Goal: Find contact information: Find contact information

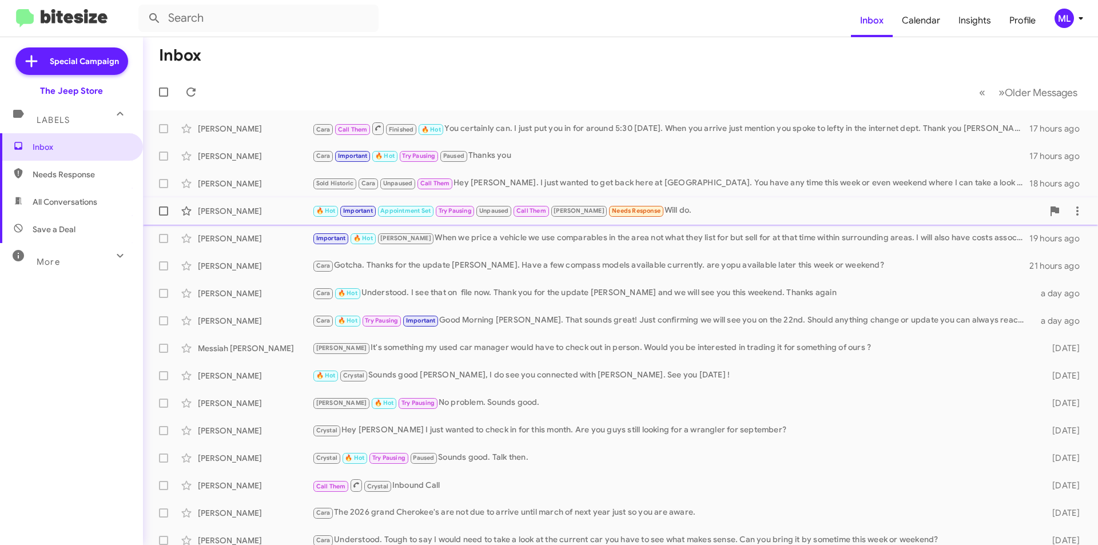
click at [552, 219] on div "[PERSON_NAME] 🔥 Hot Important Appointment Set Try Pausing Unpaused Call Them [P…" at bounding box center [620, 211] width 936 height 23
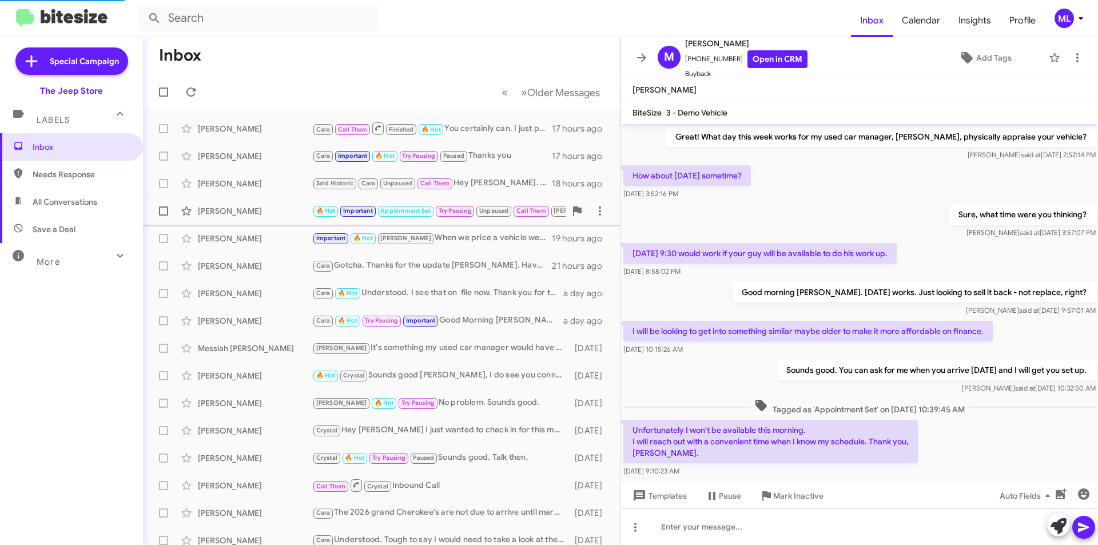
scroll to position [465, 0]
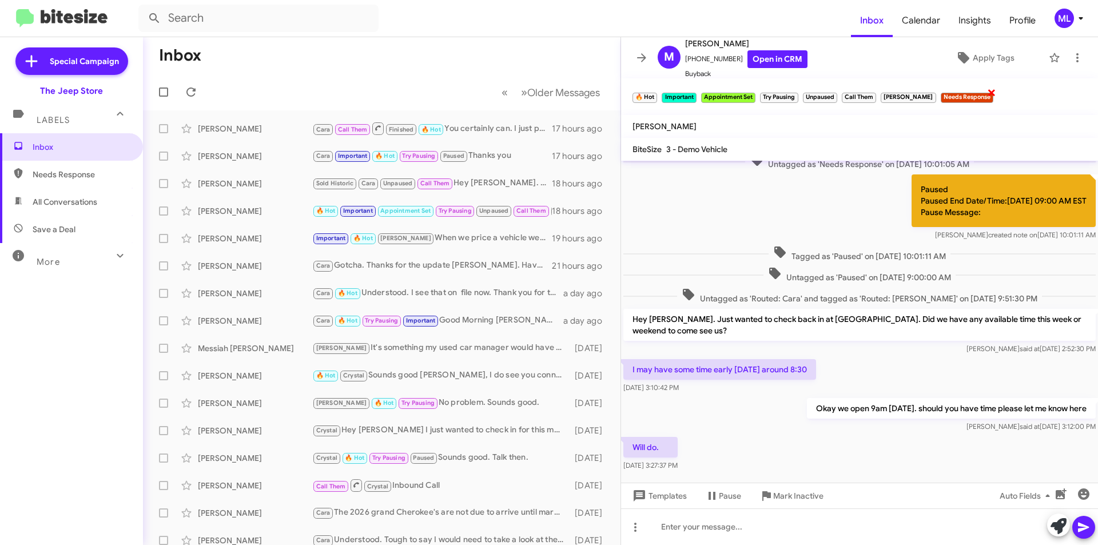
click at [987, 92] on span "×" at bounding box center [991, 92] width 9 height 14
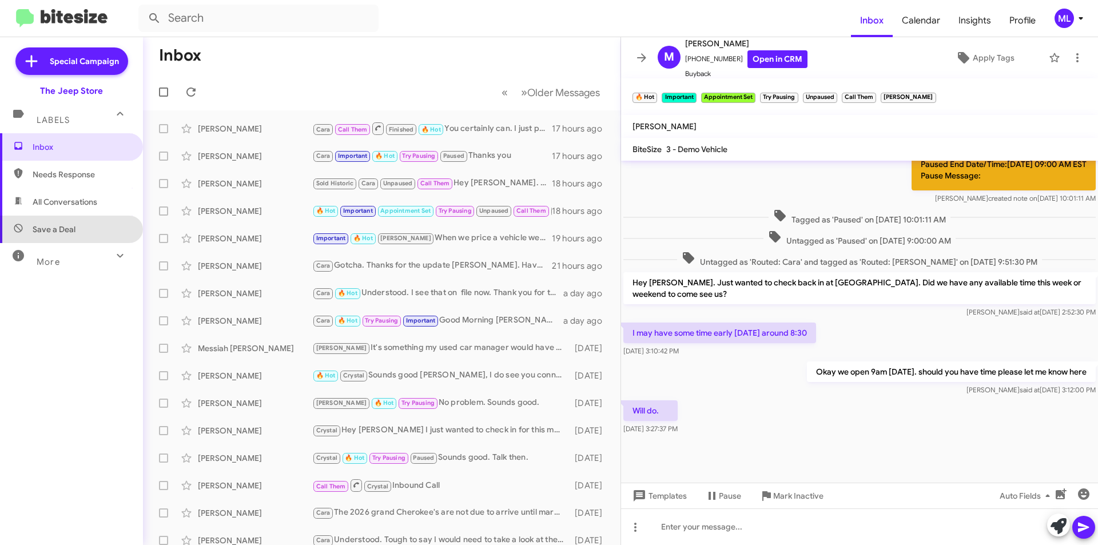
click at [86, 233] on span "Save a Deal" at bounding box center [71, 229] width 143 height 27
type input "in:not-interested"
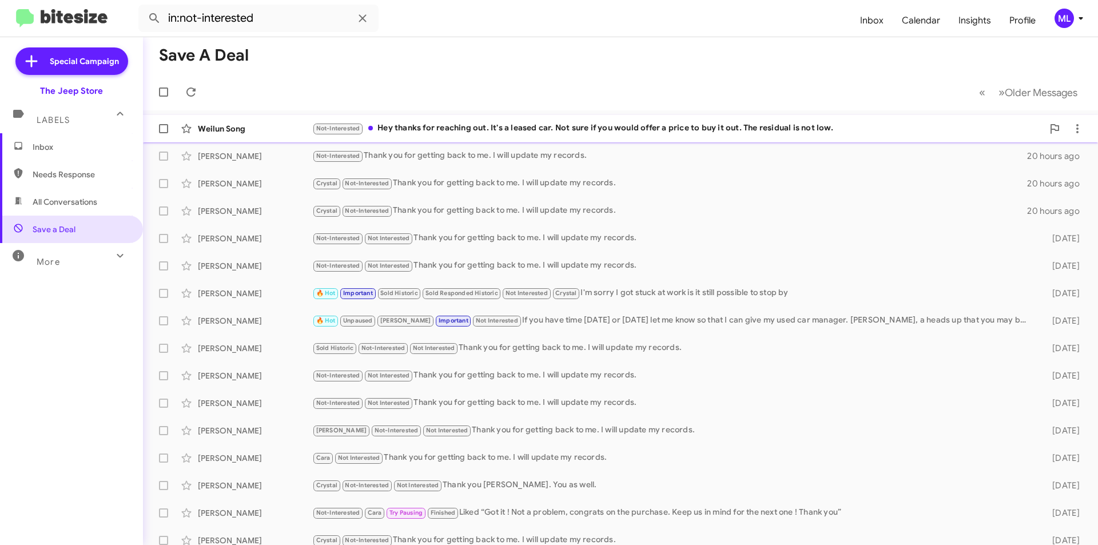
click at [448, 127] on div "Not-Interested Hey thanks for reaching out. It's a leased car. Not sure if you …" at bounding box center [677, 128] width 731 height 13
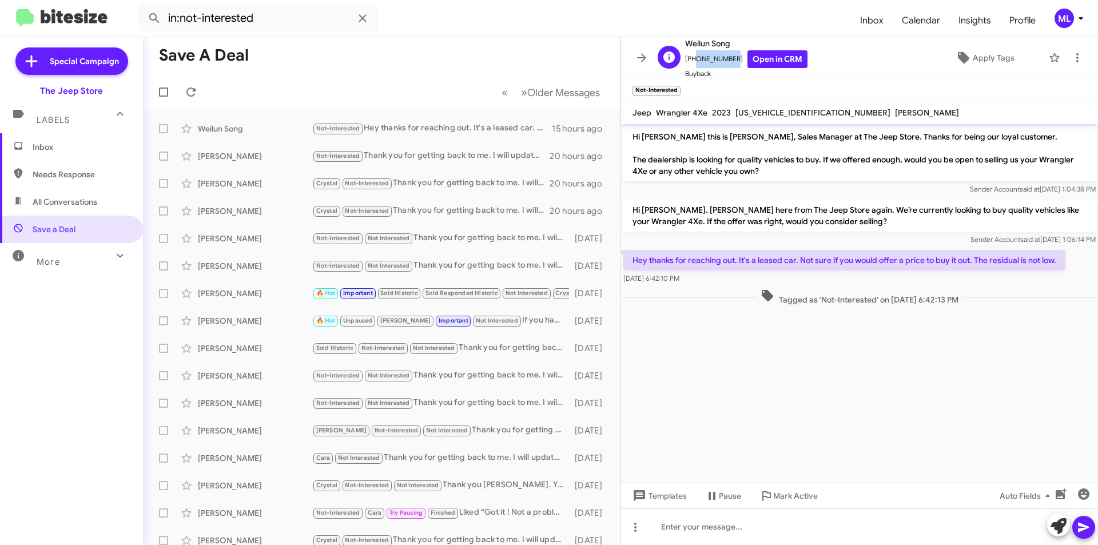
drag, startPoint x: 728, startPoint y: 59, endPoint x: 692, endPoint y: 61, distance: 35.5
click at [692, 61] on span "[PHONE_NUMBER] Open in CRM" at bounding box center [746, 59] width 122 height 18
copy span "7167309260"
click at [87, 143] on span "Inbox" at bounding box center [81, 146] width 97 height 11
